Goal: Transaction & Acquisition: Purchase product/service

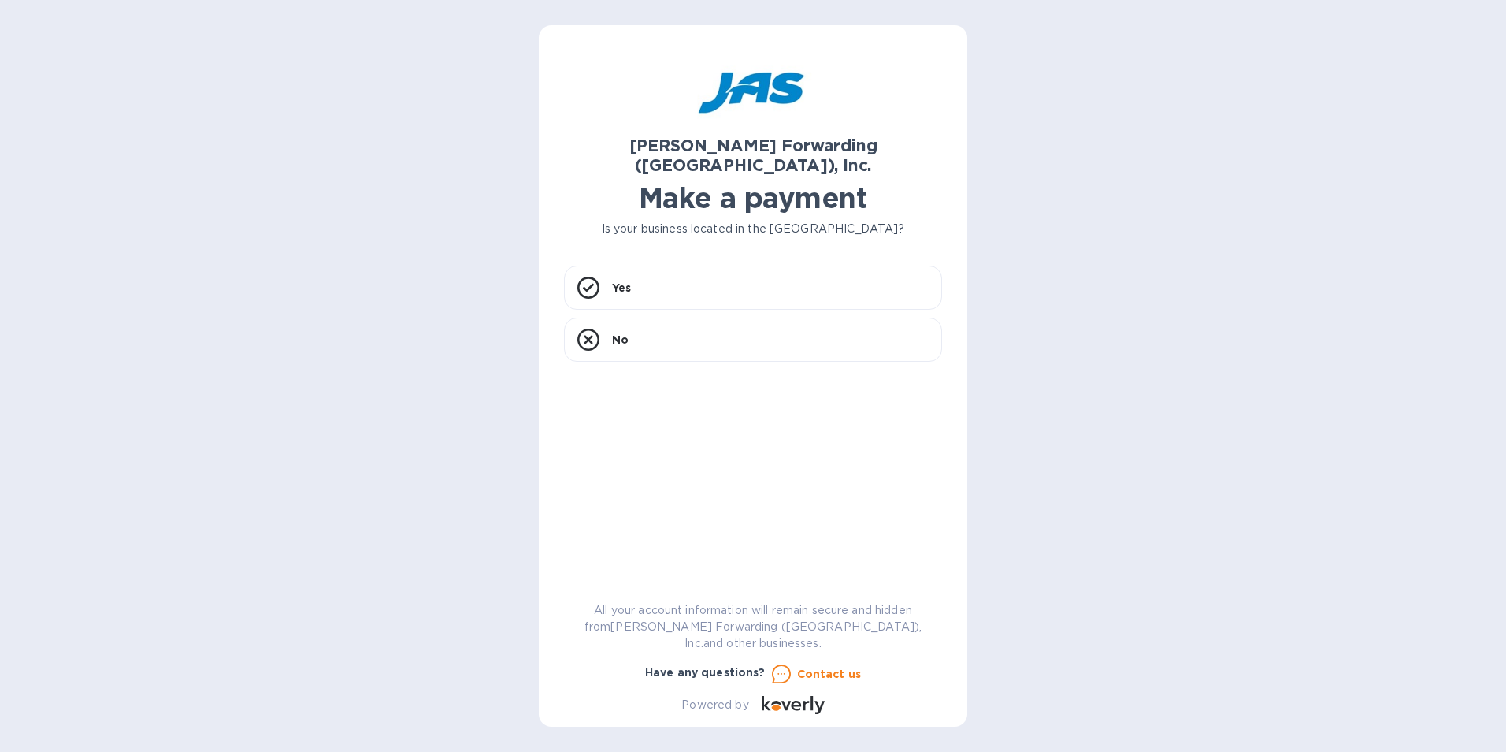
click at [702, 194] on h1 "Make a payment" at bounding box center [753, 197] width 378 height 33
click at [693, 266] on div "Yes" at bounding box center [753, 288] width 378 height 44
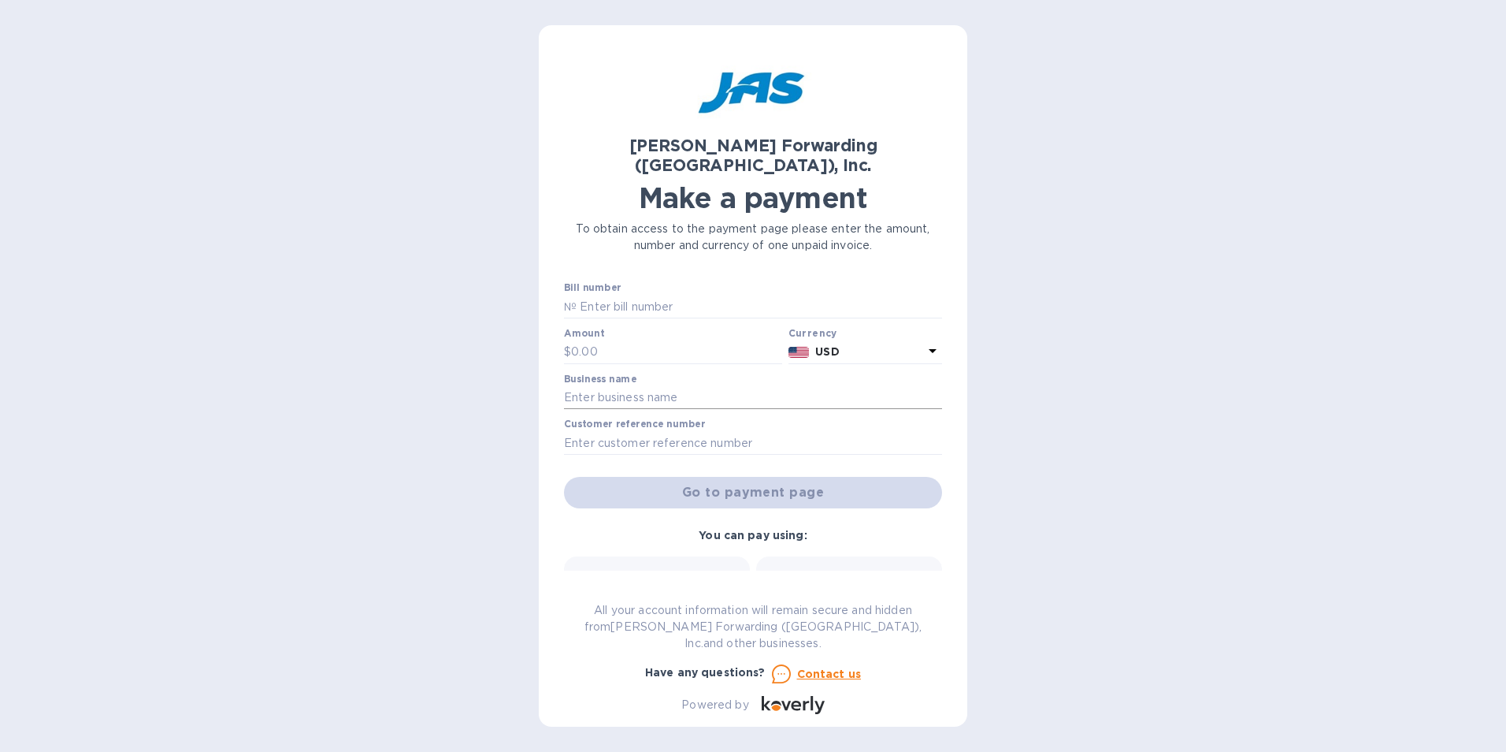
click at [682, 386] on input "text" at bounding box center [753, 398] width 378 height 24
click at [491, 349] on div "[PERSON_NAME] Forwarding ([GEOGRAPHIC_DATA]), Inc. Make a payment To obtain acc…" at bounding box center [753, 376] width 1506 height 752
click at [687, 431] on input "text" at bounding box center [753, 443] width 378 height 24
click at [413, 358] on div "[PERSON_NAME] Forwarding ([GEOGRAPHIC_DATA]), Inc. Make a payment To obtain acc…" at bounding box center [753, 376] width 1506 height 752
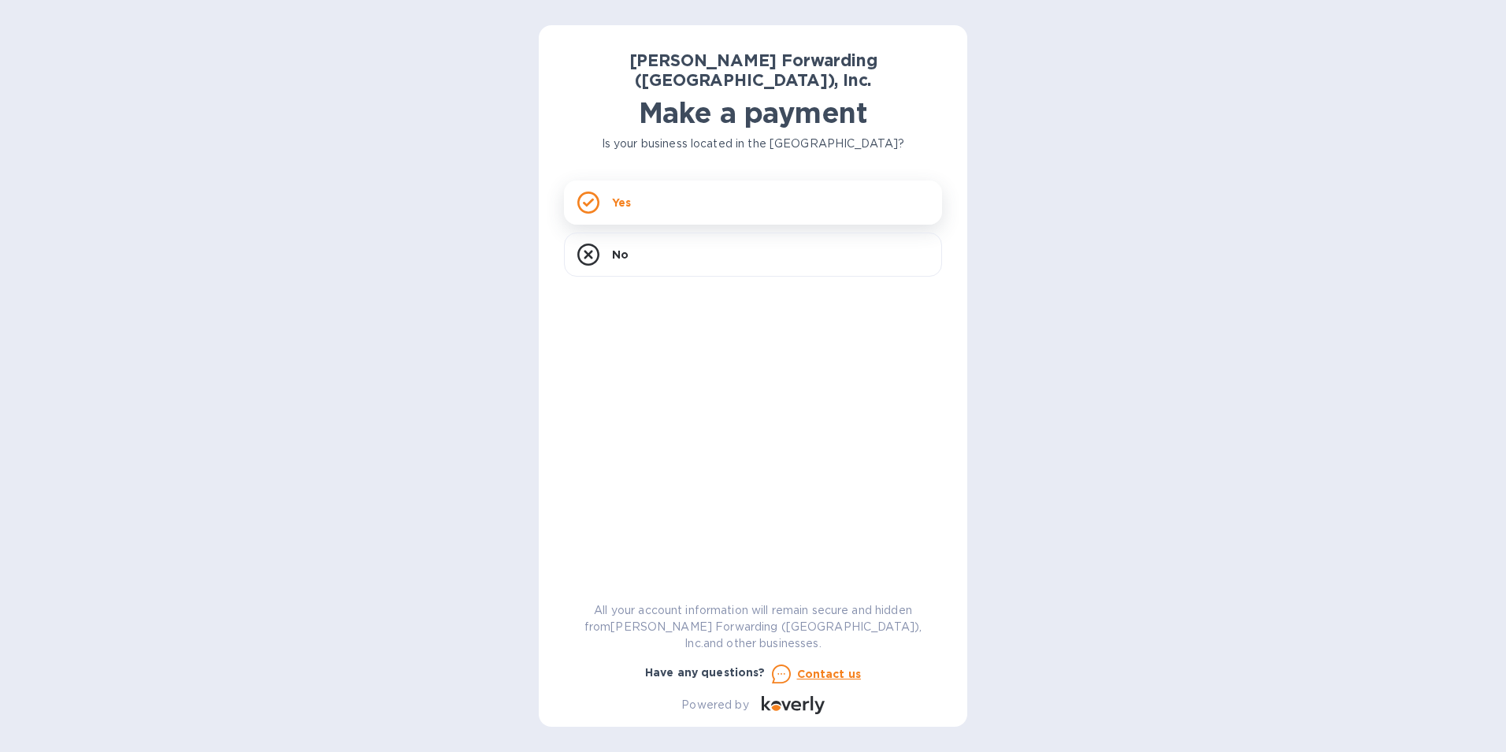
click at [646, 184] on div "Yes" at bounding box center [753, 202] width 378 height 44
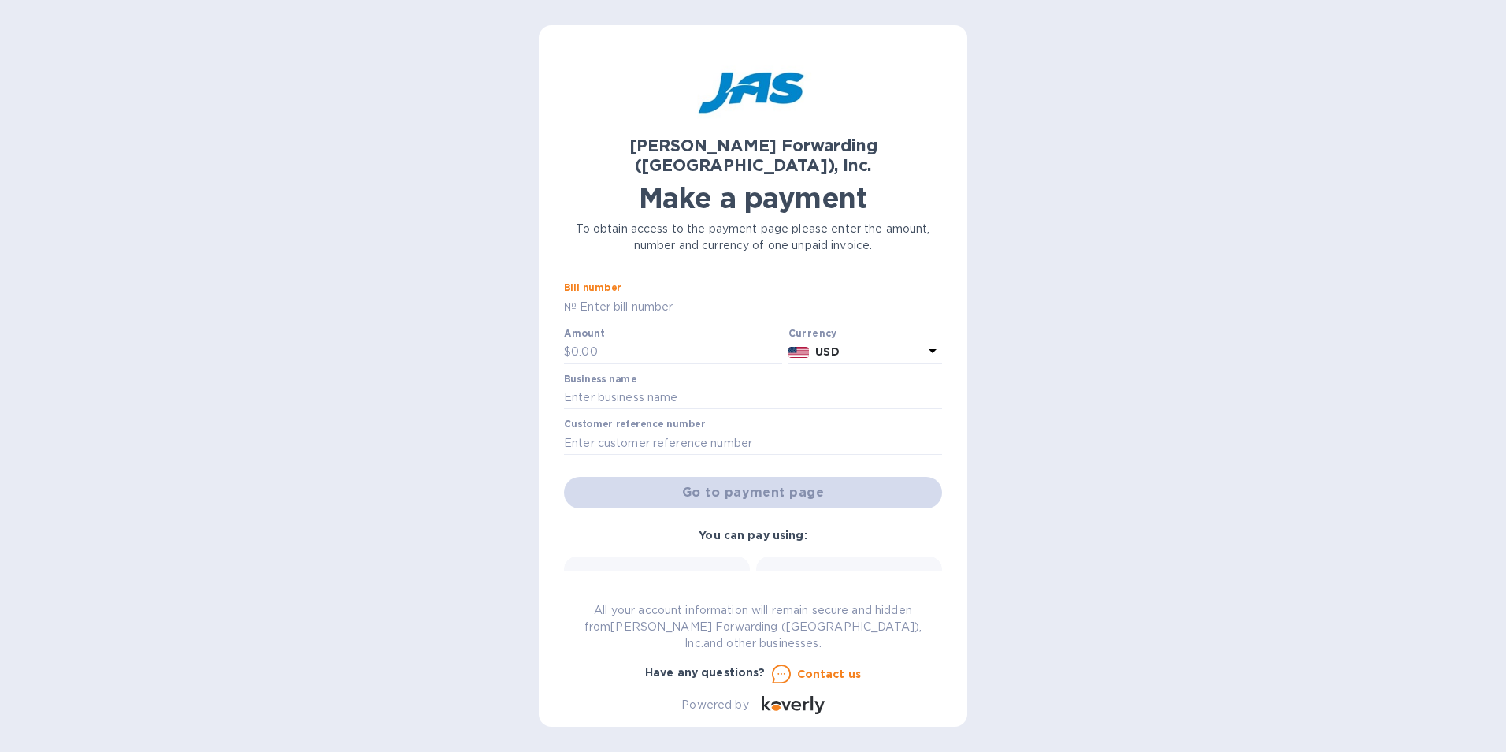
click at [655, 295] on input "text" at bounding box center [760, 307] width 366 height 24
click at [681, 386] on input "text" at bounding box center [753, 398] width 378 height 24
click at [1048, 358] on div "[PERSON_NAME] Forwarding ([GEOGRAPHIC_DATA]), Inc. Make a payment To obtain acc…" at bounding box center [753, 376] width 1506 height 752
